Goal: Find specific page/section

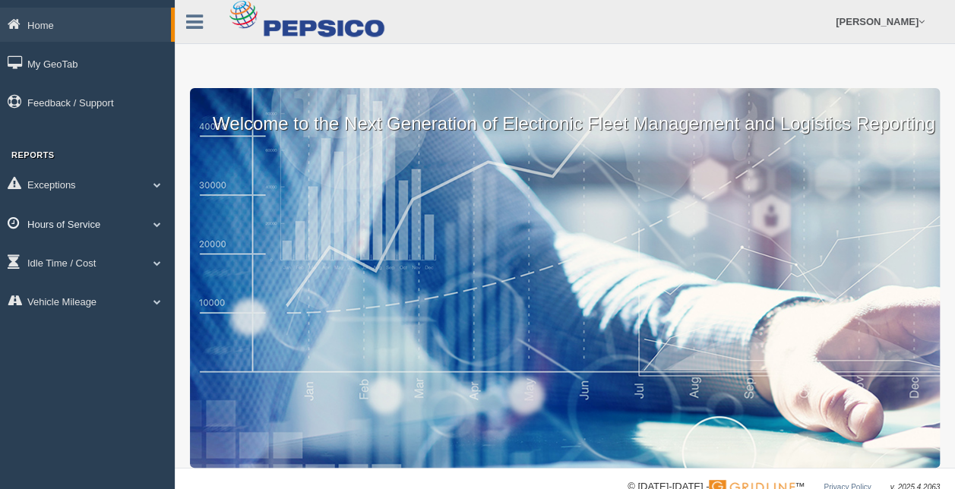
click at [156, 224] on span at bounding box center [157, 224] width 20 height 8
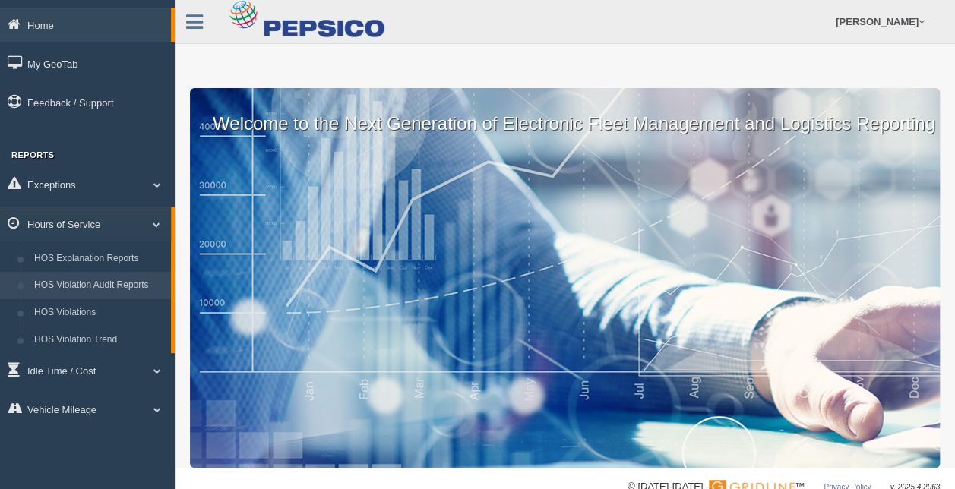
click at [117, 290] on link "HOS Violation Audit Reports" at bounding box center [99, 285] width 144 height 27
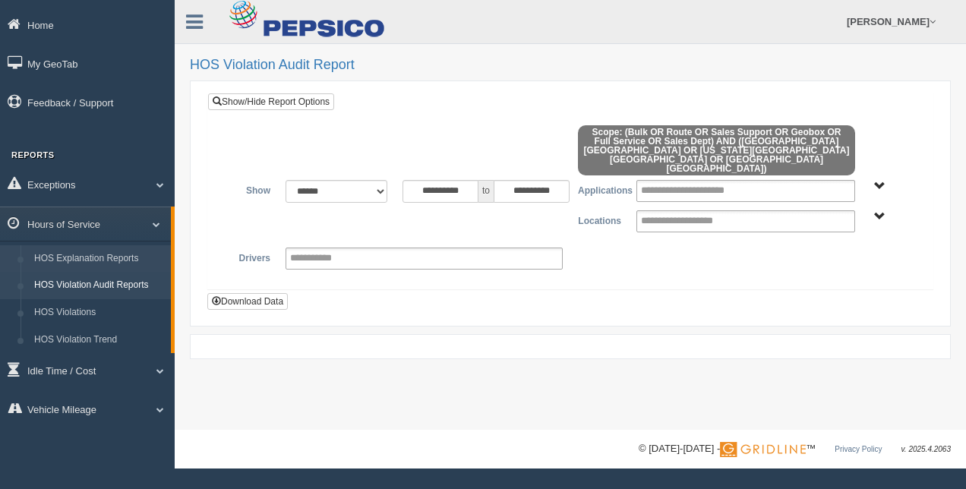
click at [131, 256] on link "HOS Explanation Reports" at bounding box center [99, 258] width 144 height 27
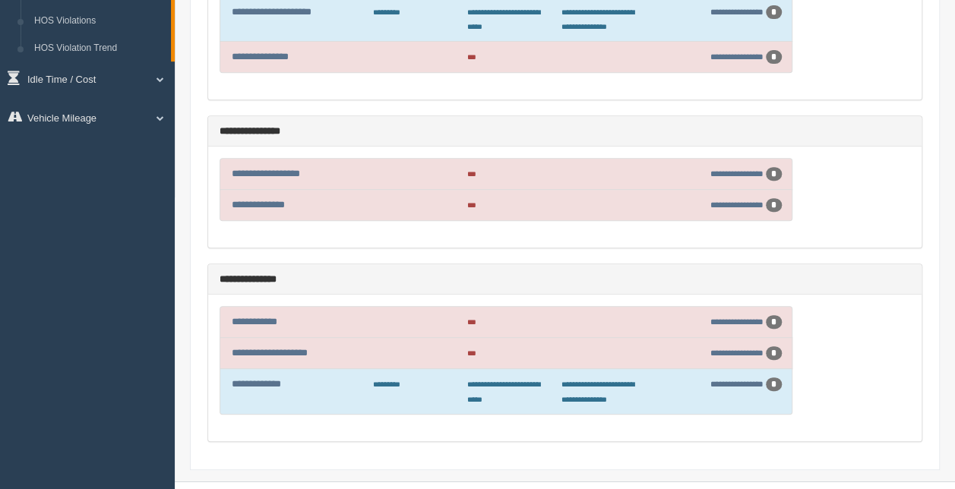
scroll to position [304, 0]
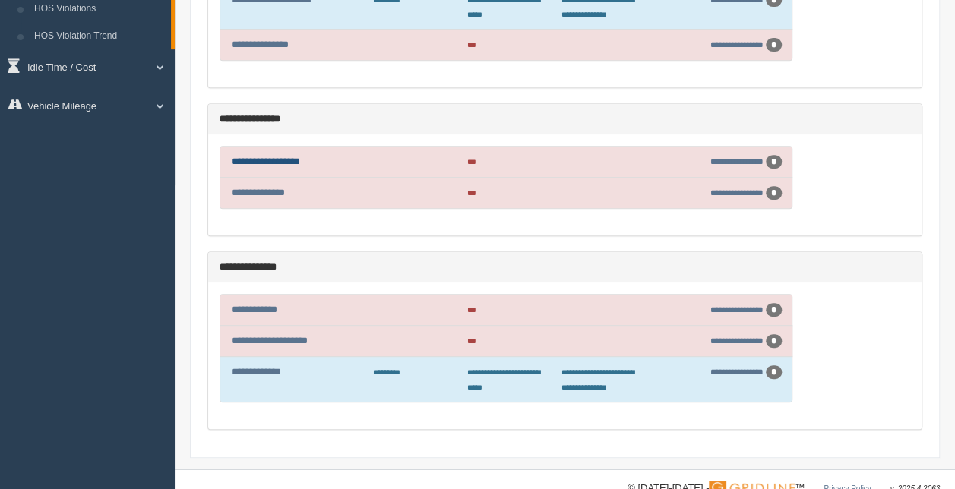
click at [286, 160] on link "**********" at bounding box center [266, 161] width 68 height 10
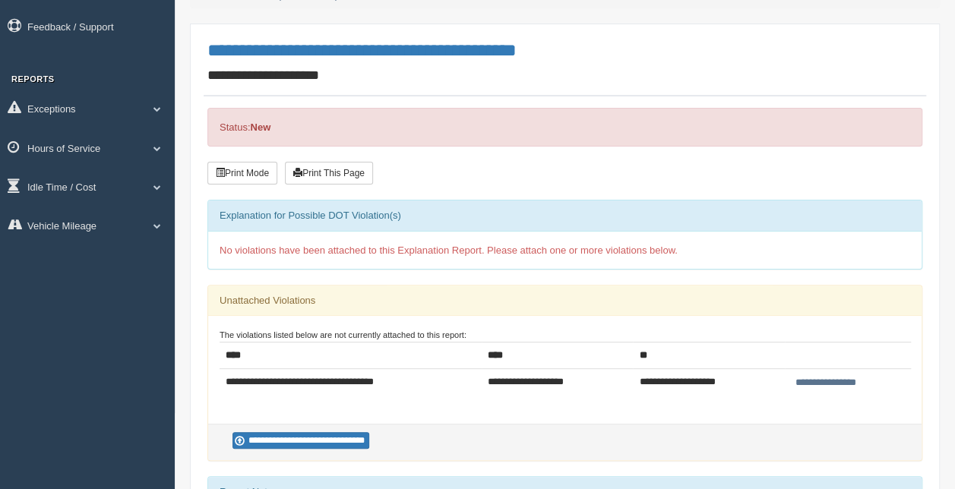
scroll to position [152, 0]
